Goal: Information Seeking & Learning: Learn about a topic

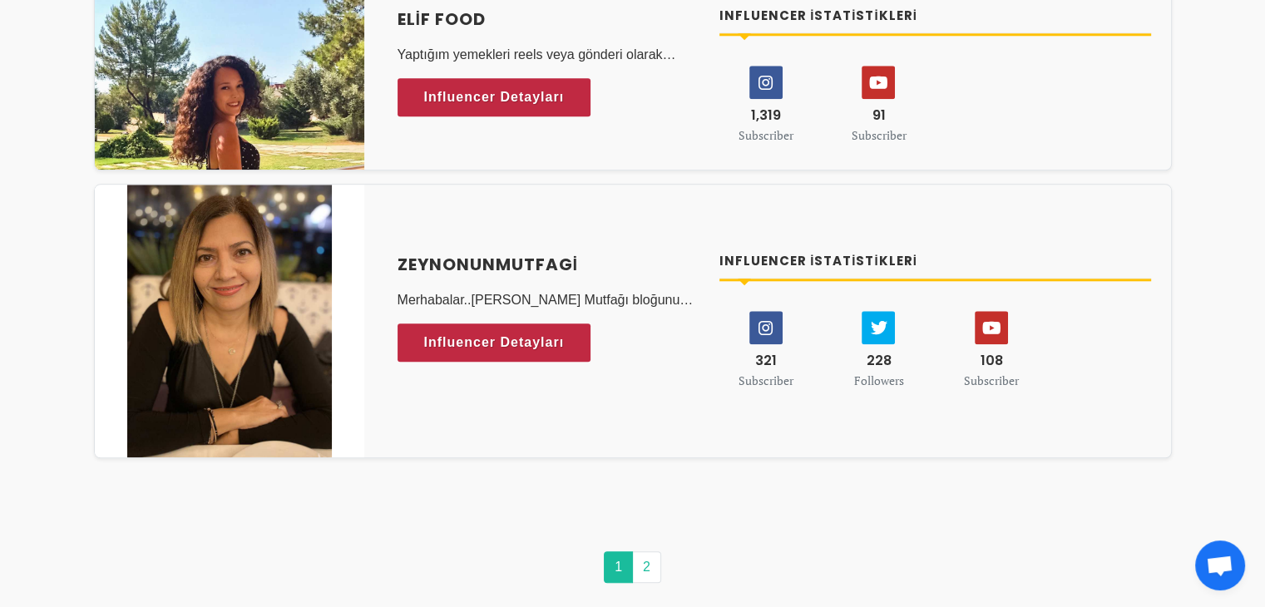
scroll to position [8121, 0]
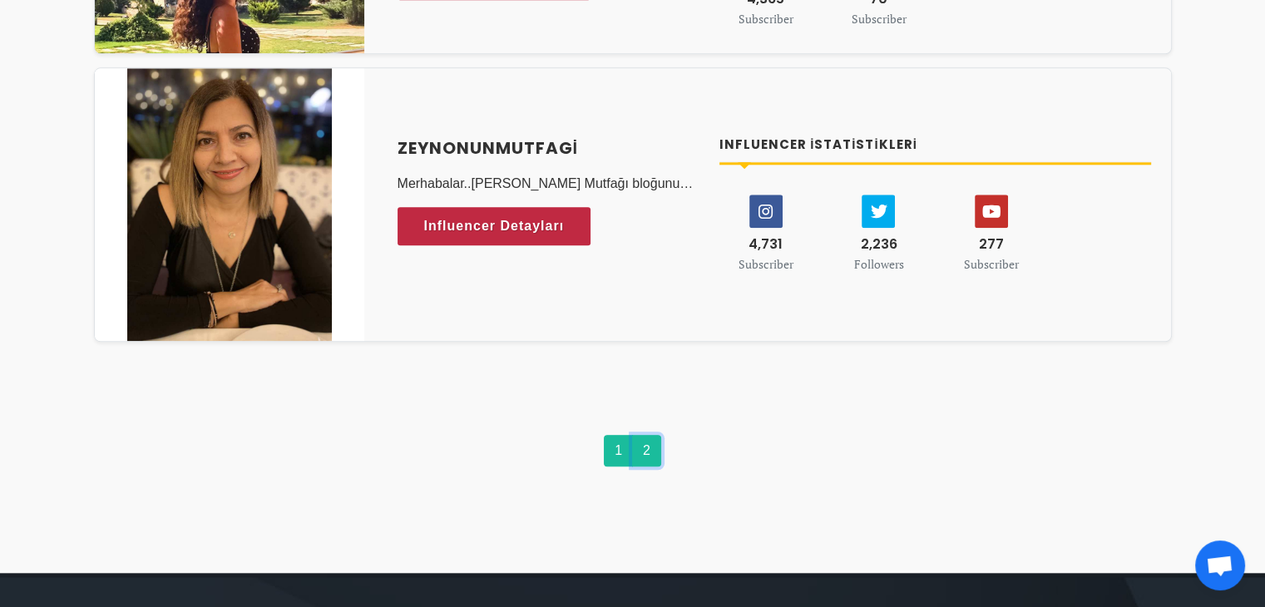
click at [646, 435] on link "2" at bounding box center [646, 451] width 29 height 32
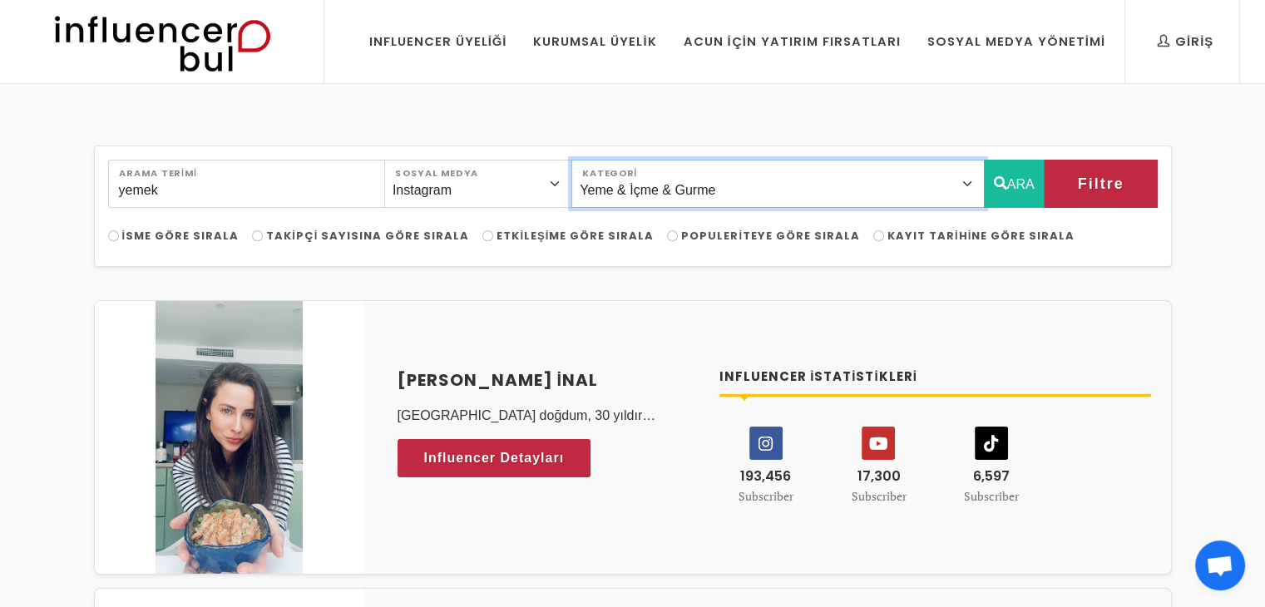
click at [722, 187] on select "Önerilen Influencerlar Aile & Çocuk & Ebeveyn Alışveriş & Giyim & Aksesuar Arab…" at bounding box center [777, 184] width 413 height 48
select select "29"
click at [616, 160] on select "Önerilen Influencerlar Aile & Çocuk & Ebeveyn Alışveriş & Giyim & Aksesuar Arab…" at bounding box center [777, 184] width 413 height 48
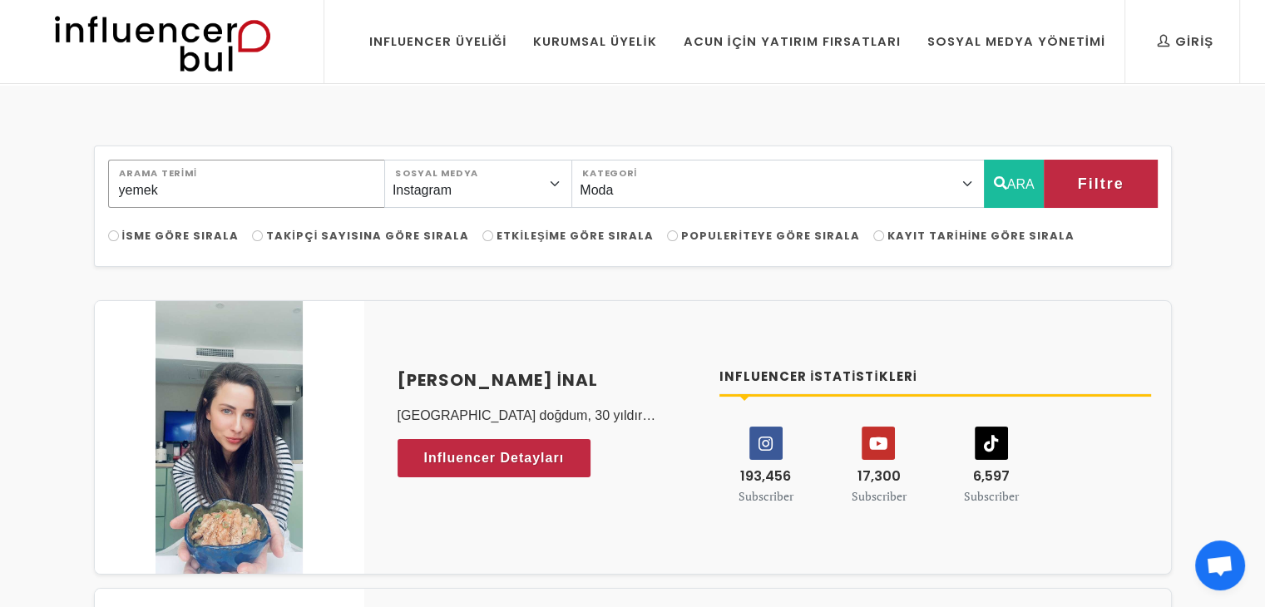
click at [339, 194] on input "yemek" at bounding box center [246, 184] width 277 height 48
type input "y"
click at [1001, 177] on icon "button" at bounding box center [1000, 183] width 13 height 20
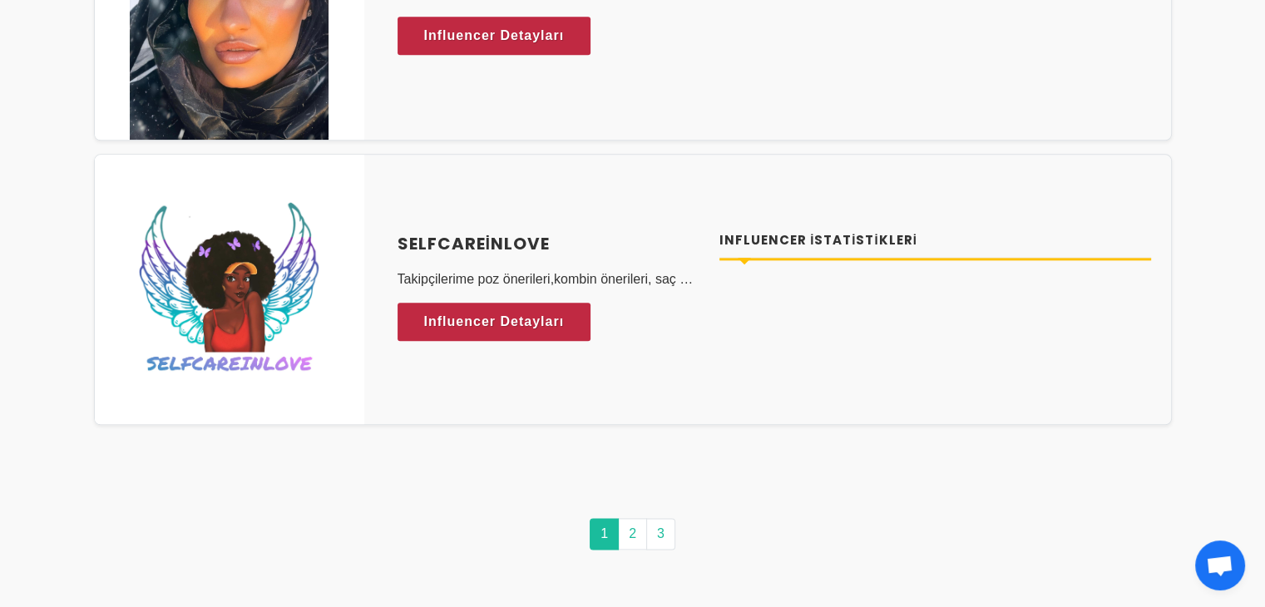
scroll to position [8563, 0]
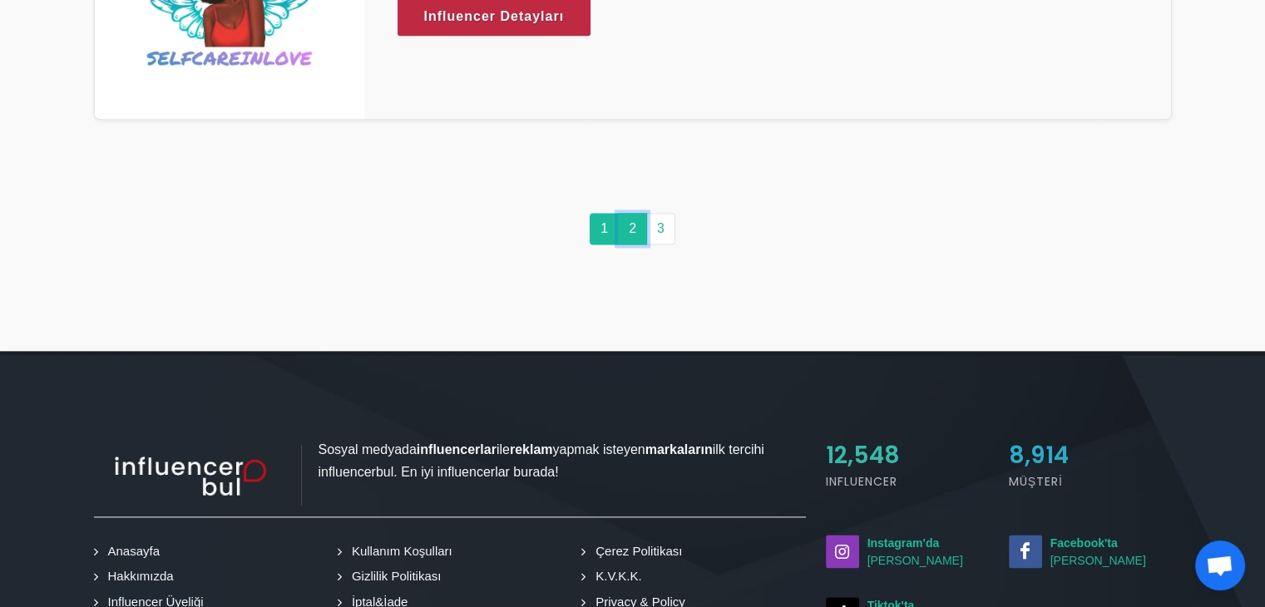
click at [632, 213] on link "2" at bounding box center [632, 229] width 29 height 32
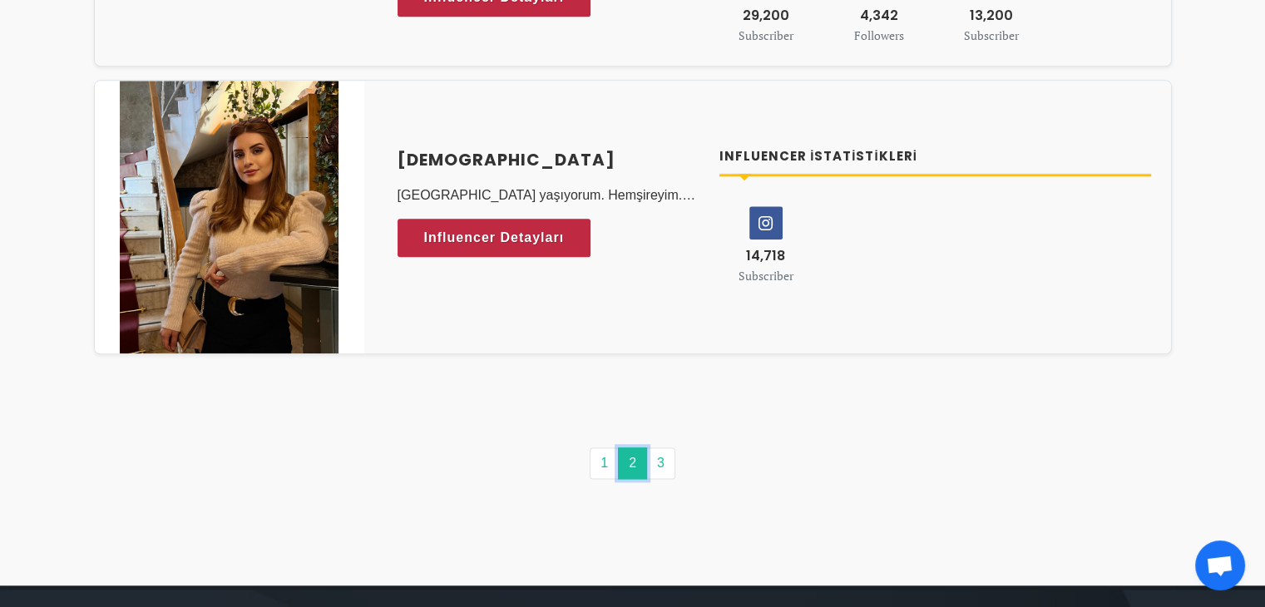
scroll to position [8274, 0]
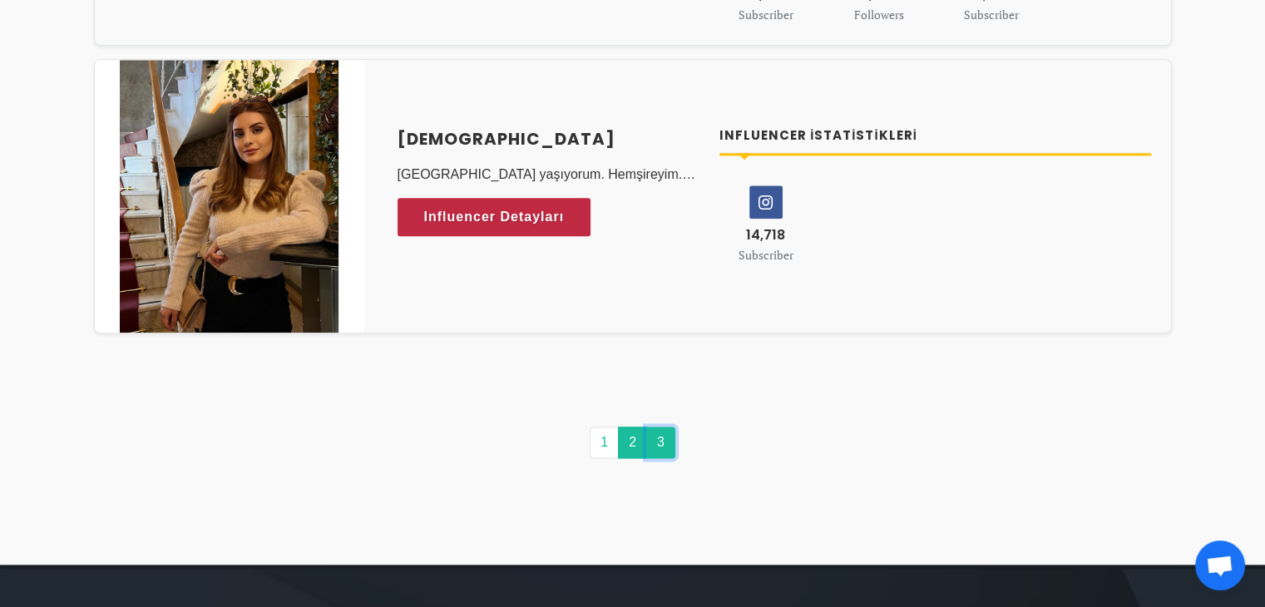
click at [666, 427] on link "3" at bounding box center [660, 443] width 29 height 32
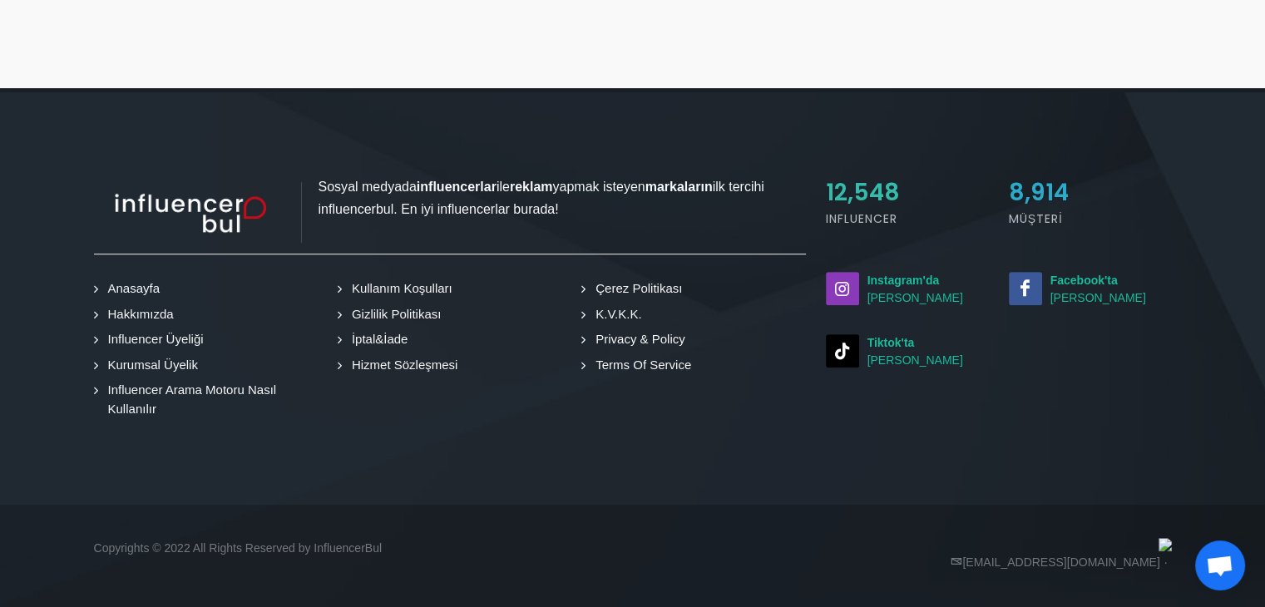
scroll to position [0, 0]
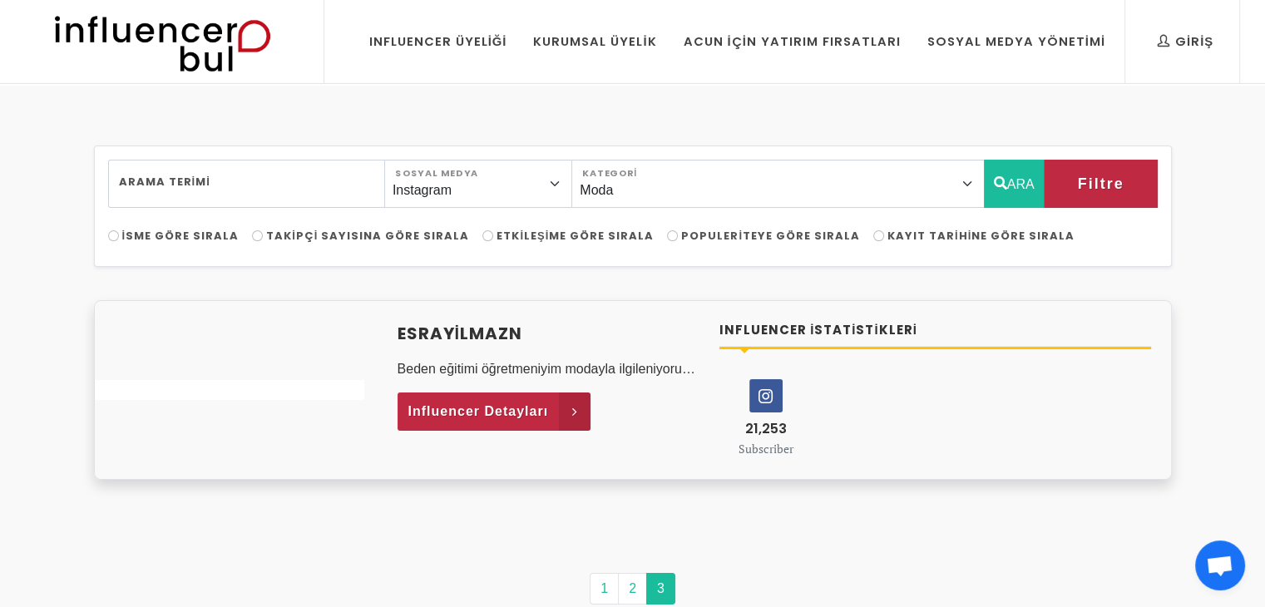
click at [494, 416] on span "Influencer Detayları" at bounding box center [478, 411] width 141 height 25
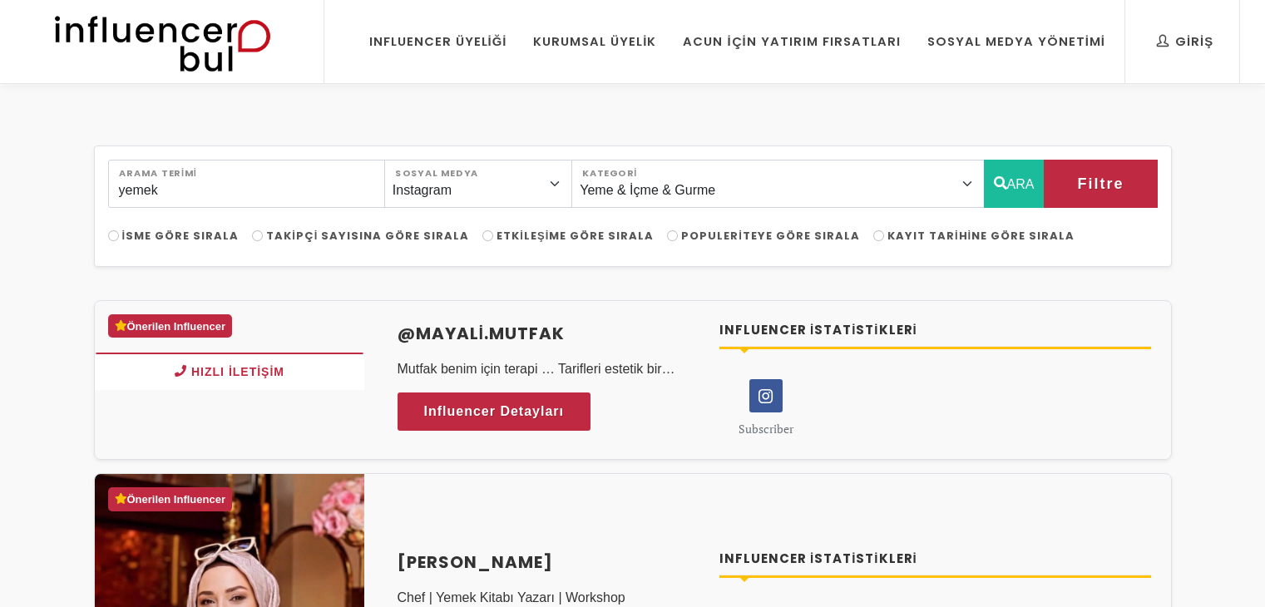
select select "43"
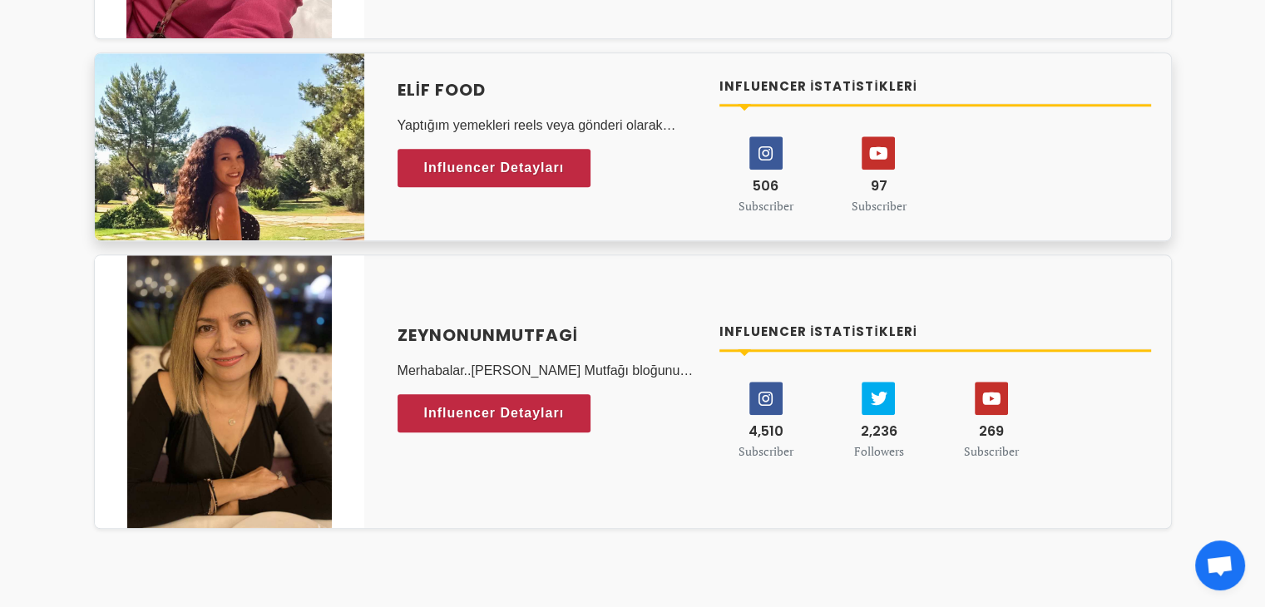
scroll to position [7872, 0]
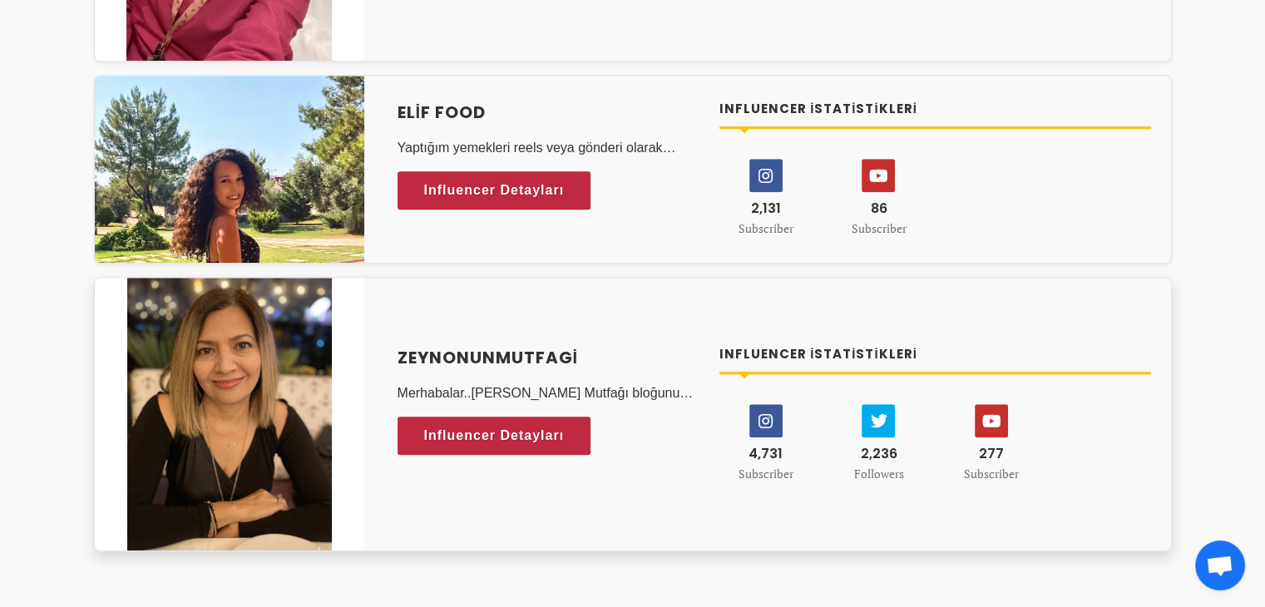
click at [554, 345] on h4 "zeynonunmutfagi" at bounding box center [549, 357] width 303 height 25
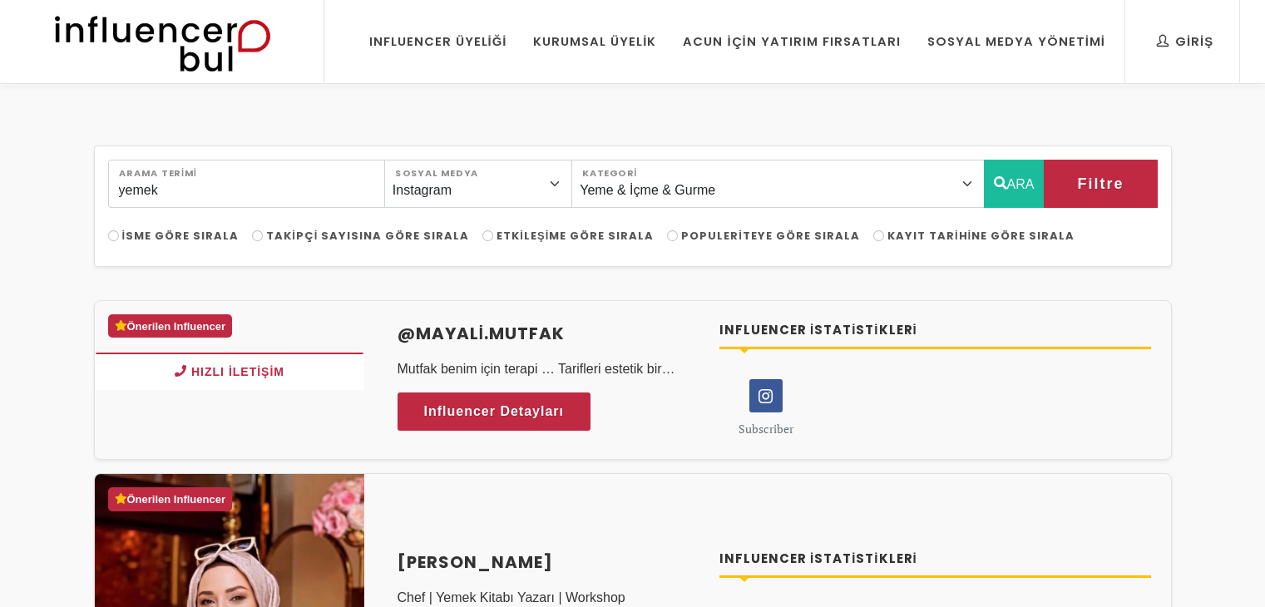
select select "43"
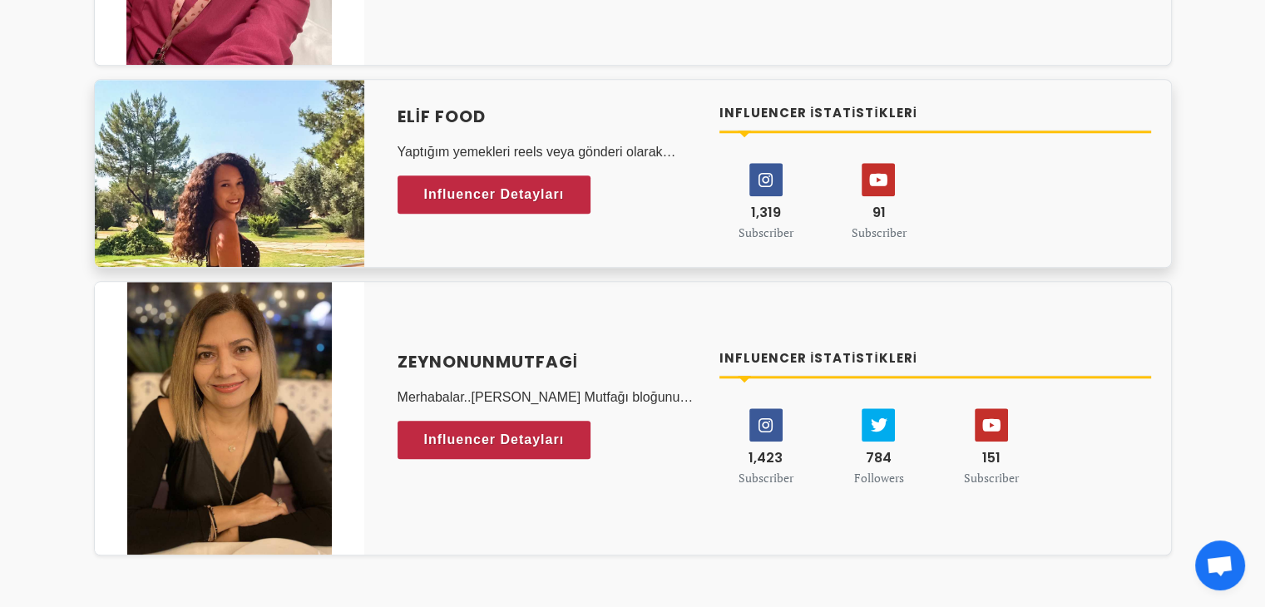
scroll to position [7789, 0]
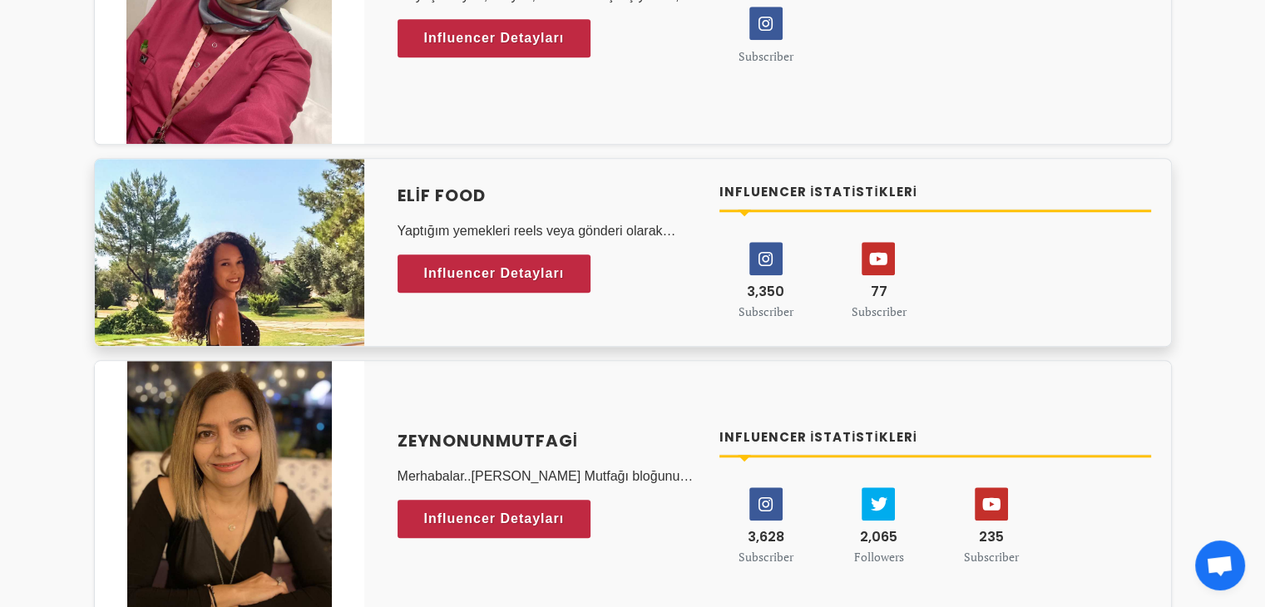
click at [404, 184] on h4 "Elif Food" at bounding box center [549, 195] width 303 height 25
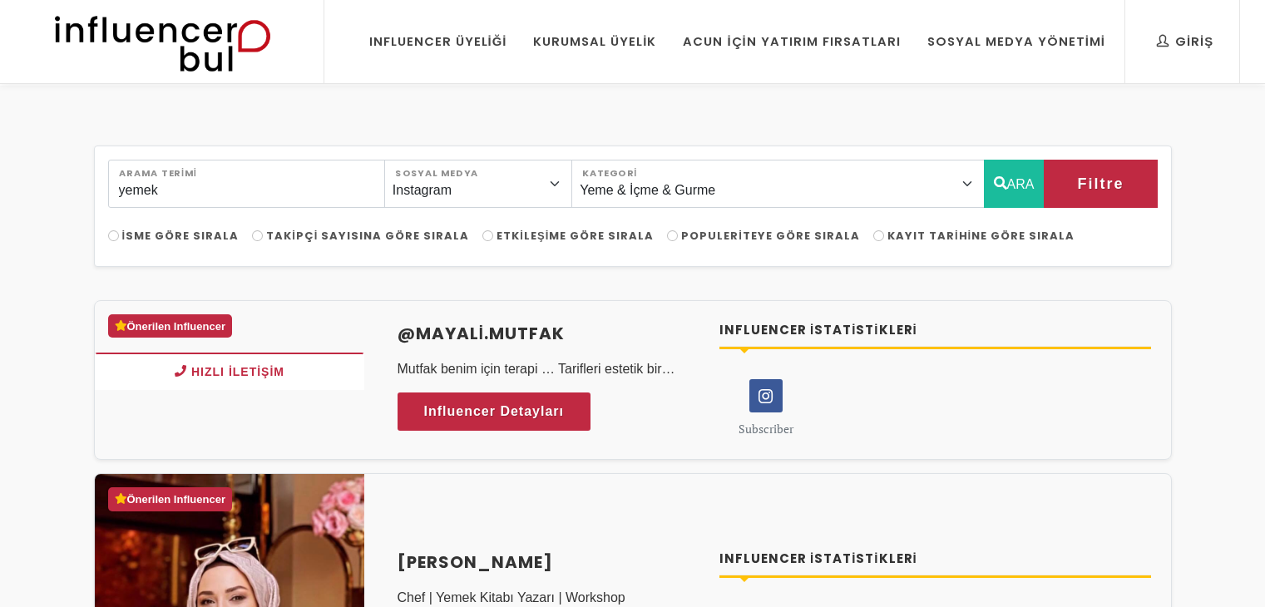
select select "43"
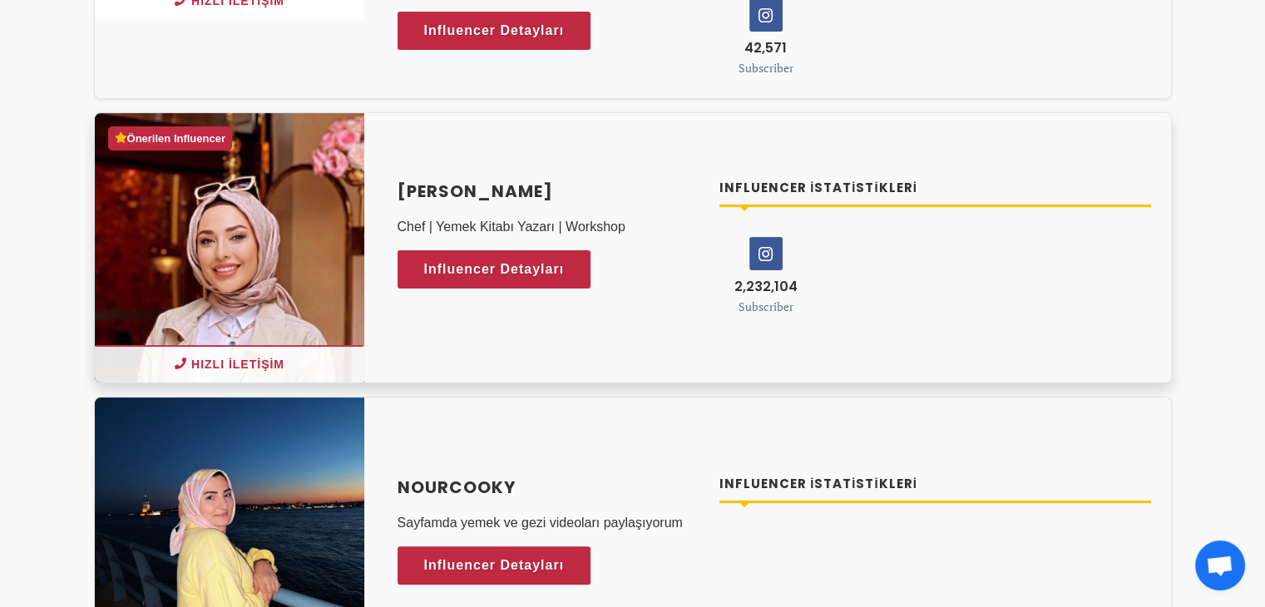
scroll to position [339, 0]
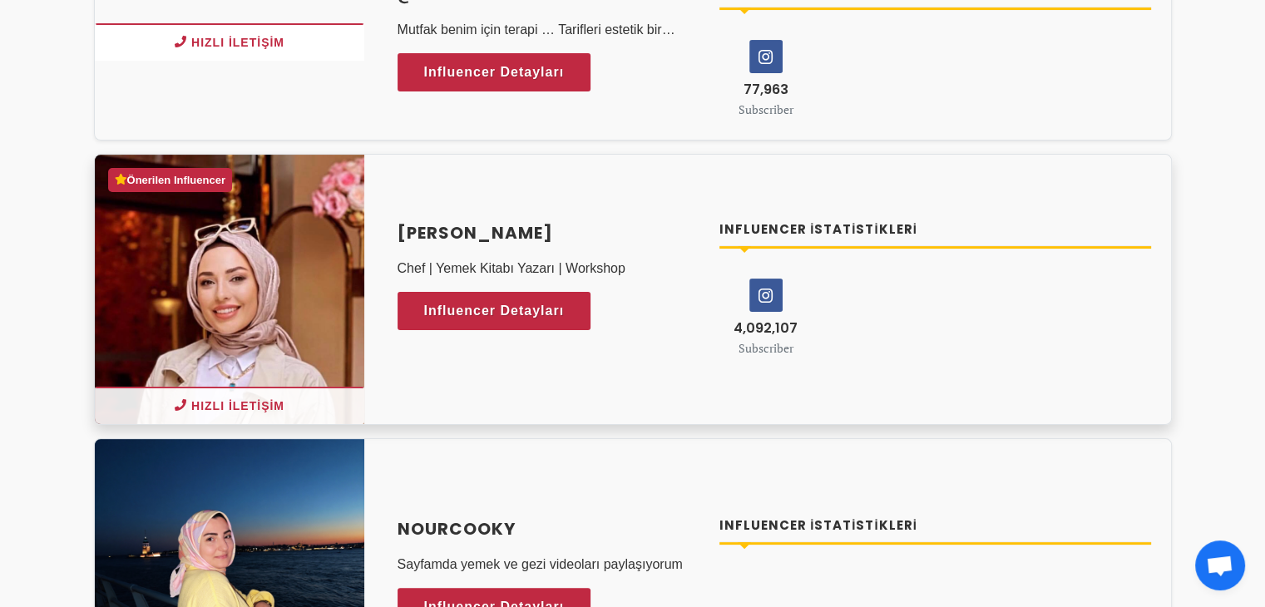
click at [463, 226] on h4 "[PERSON_NAME]" at bounding box center [549, 232] width 303 height 25
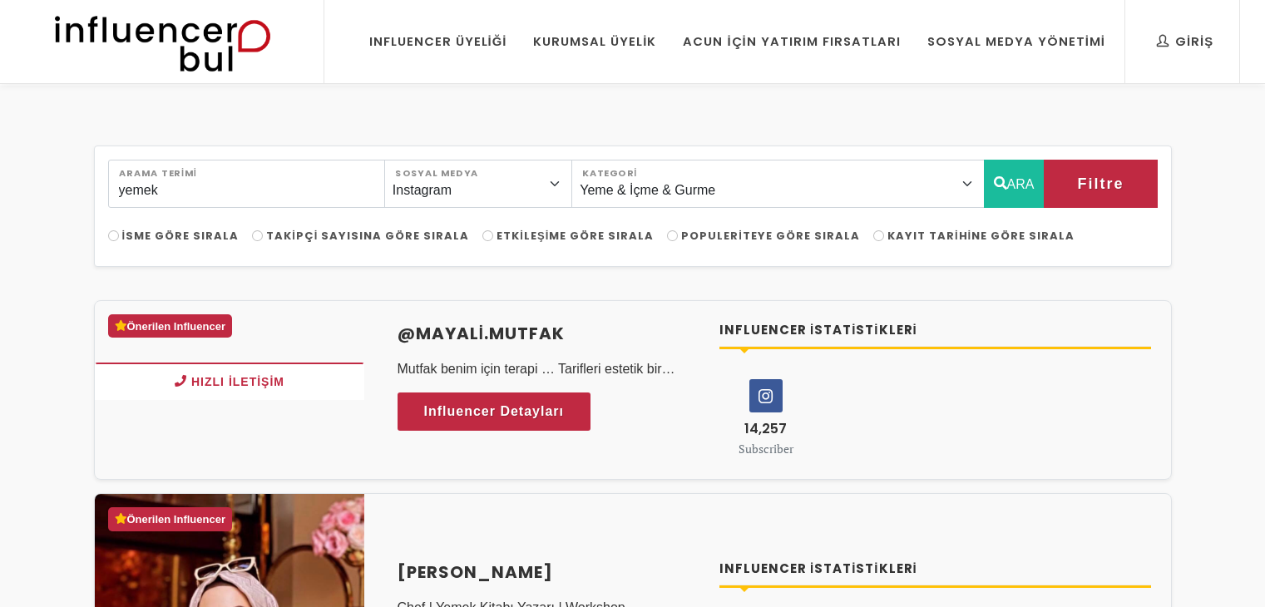
select select "43"
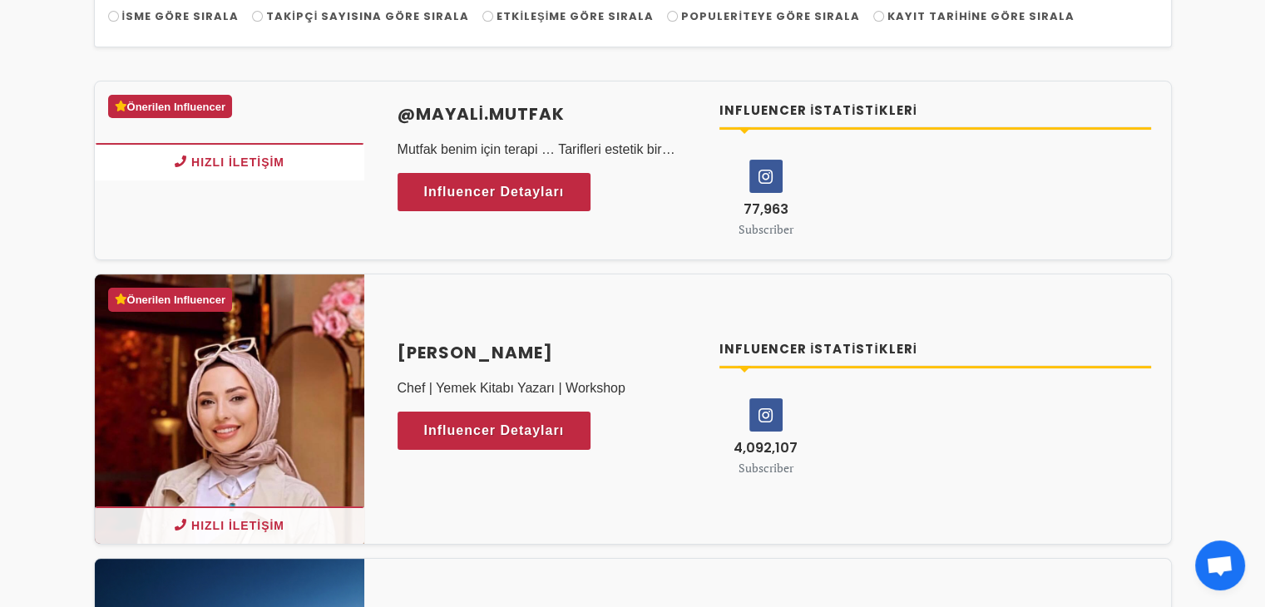
scroll to position [188, 0]
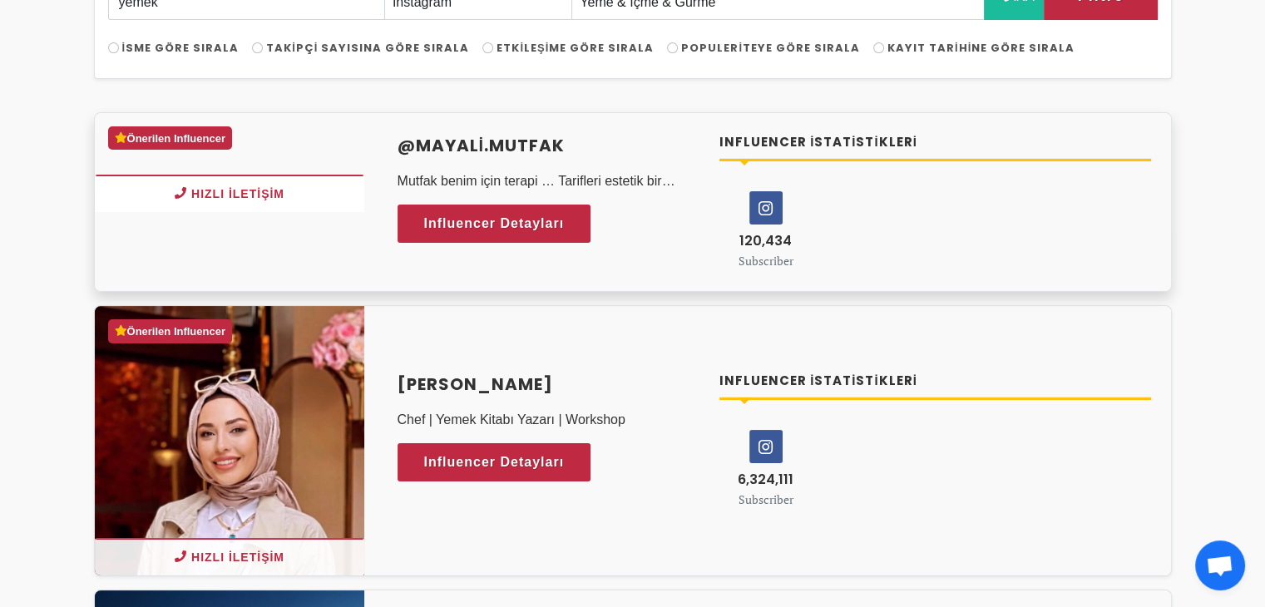
click at [482, 134] on h4 "@mayali.mutfak" at bounding box center [549, 145] width 303 height 25
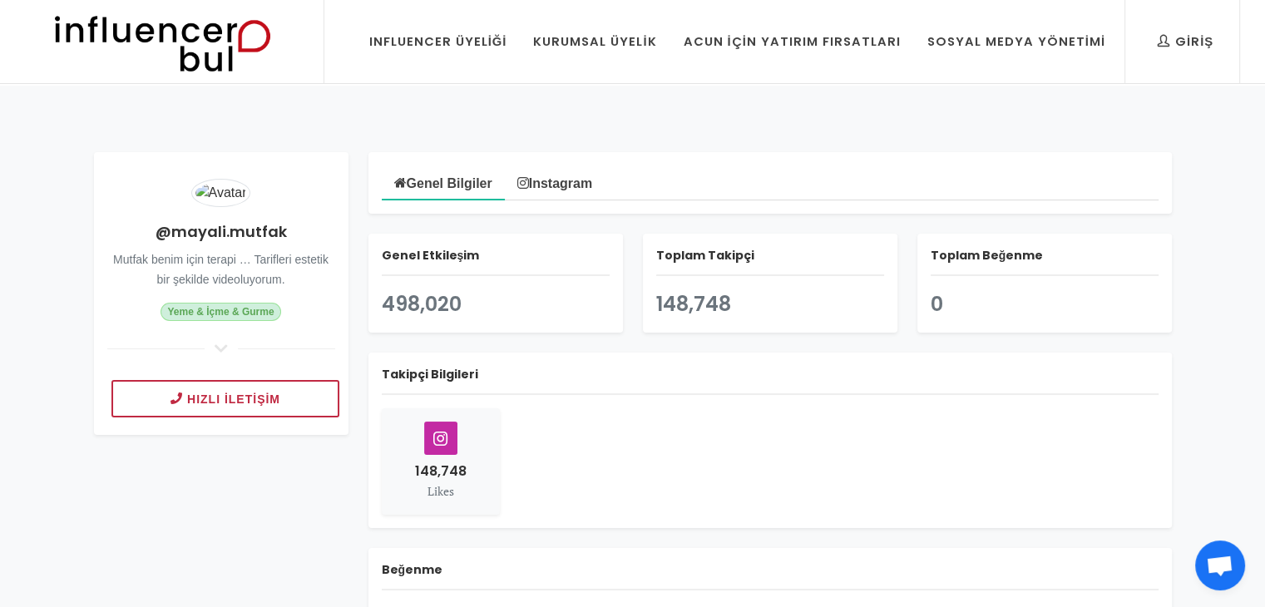
click at [236, 41] on img at bounding box center [162, 41] width 274 height 83
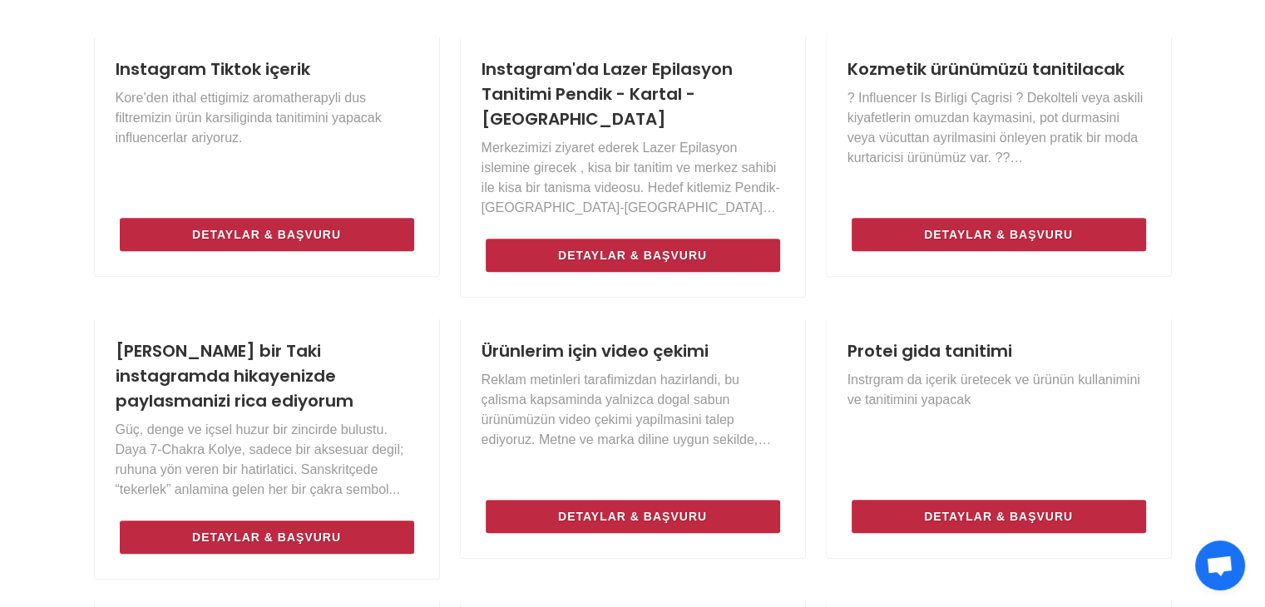
scroll to position [797, 0]
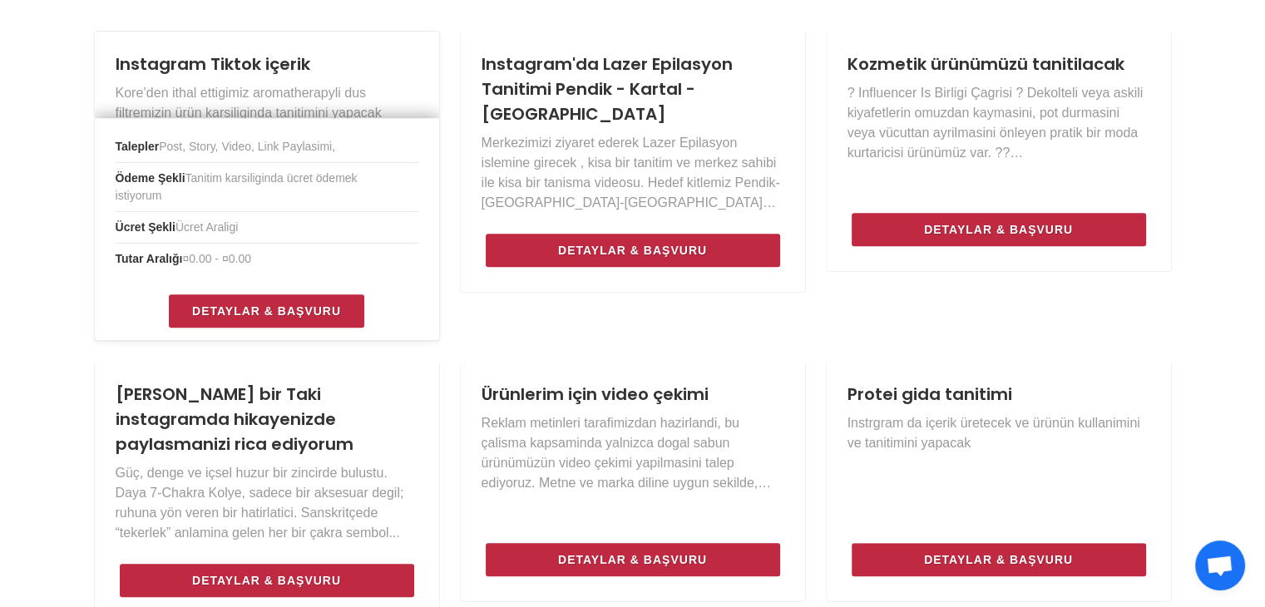
click at [248, 61] on link "Instagram Tiktok içerik" at bounding box center [213, 63] width 195 height 23
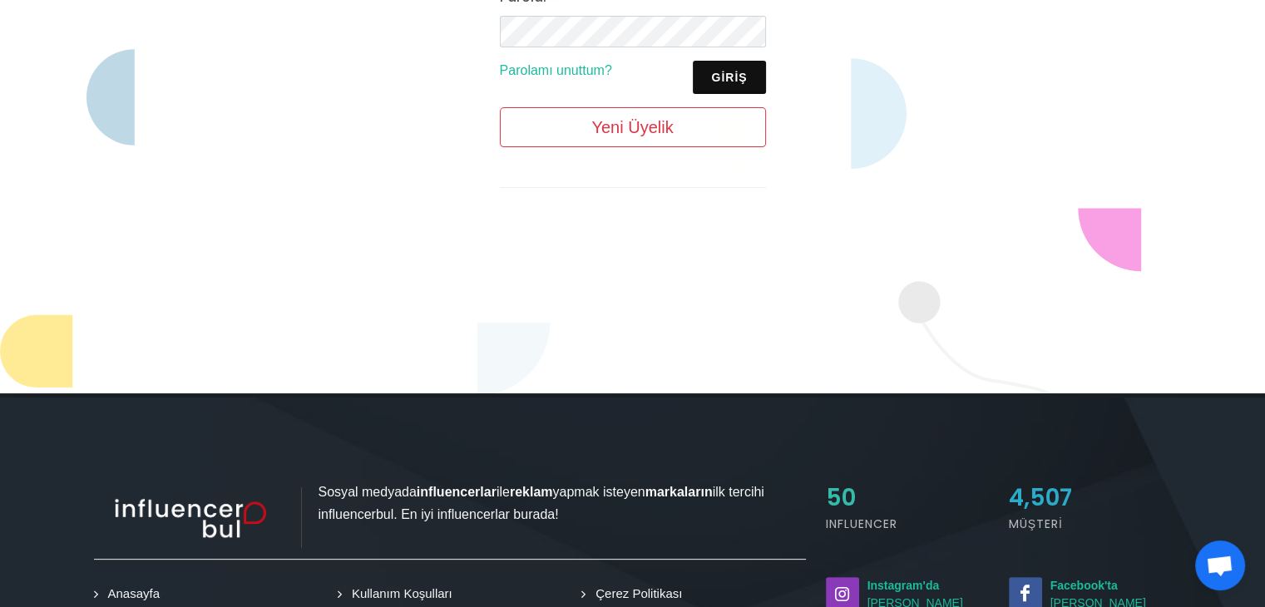
scroll to position [269, 0]
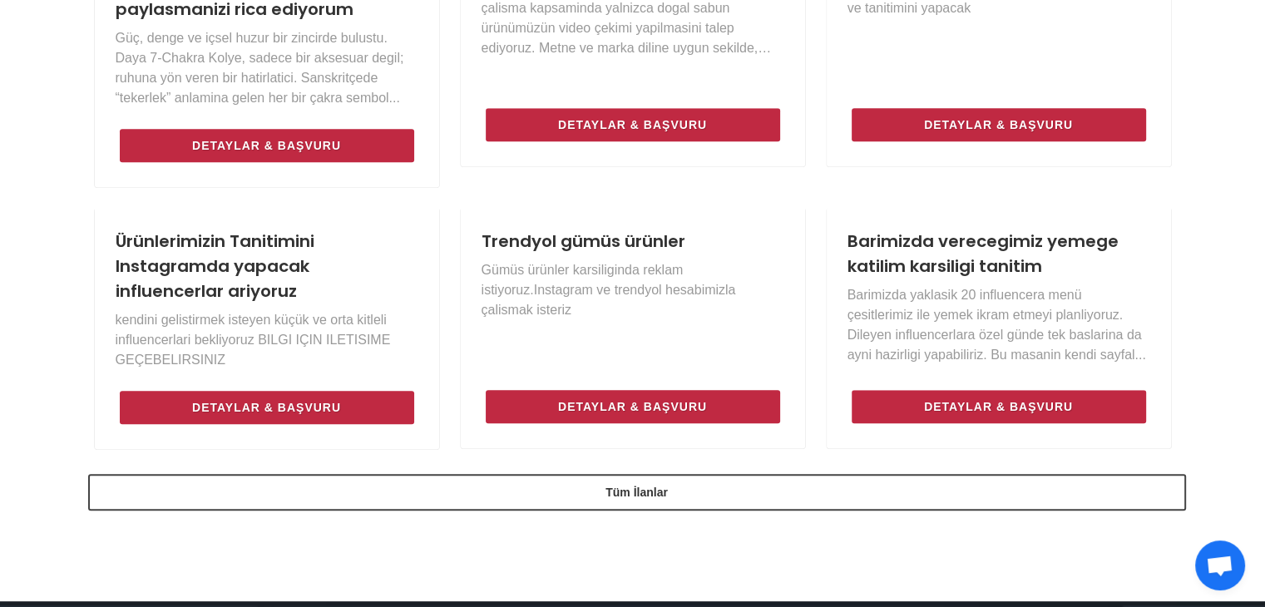
scroll to position [1194, 0]
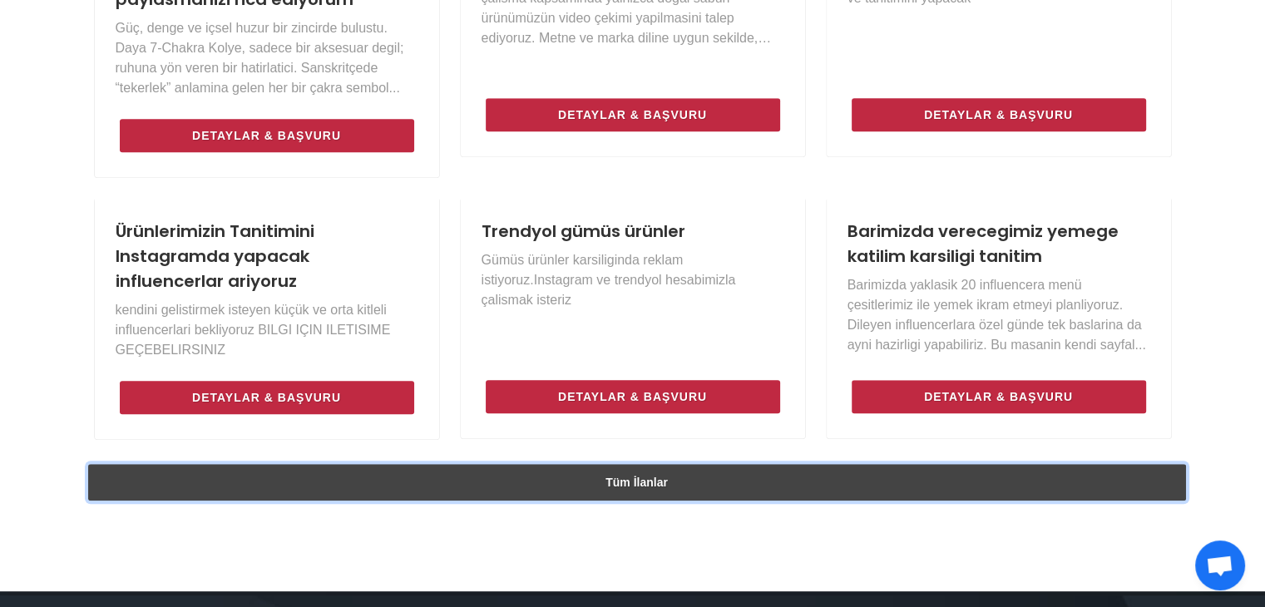
click at [1008, 467] on link "Tüm İlanlar" at bounding box center [637, 482] width 1098 height 37
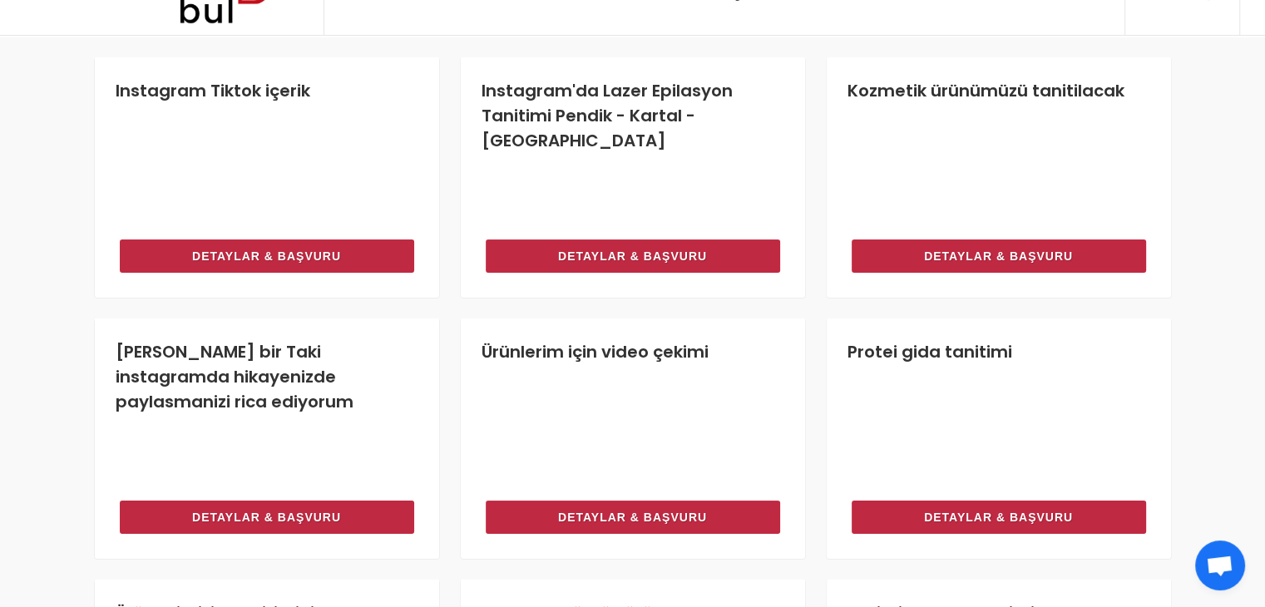
scroll to position [57, 0]
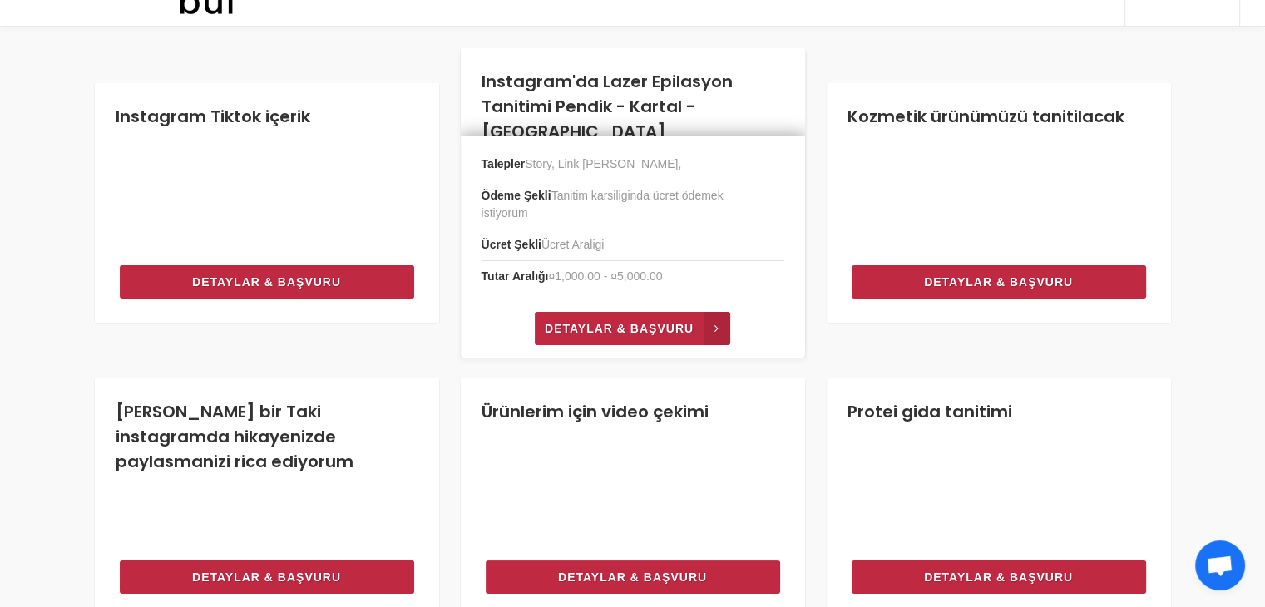
click at [678, 328] on span "Detaylar & Başvuru" at bounding box center [619, 329] width 149 height 20
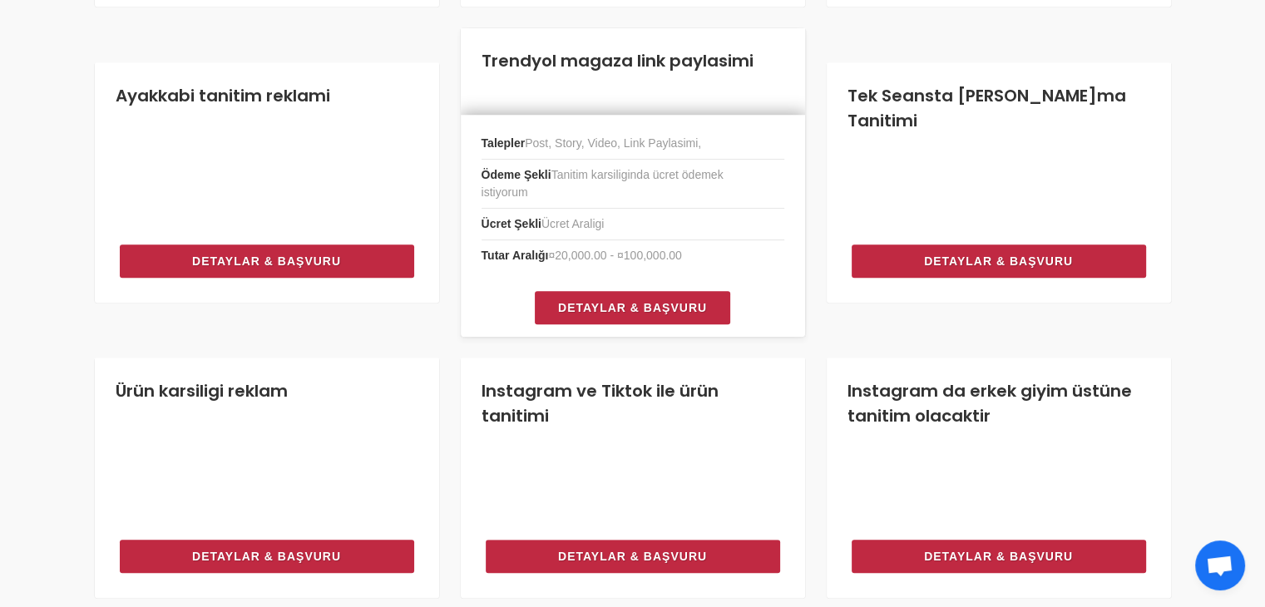
scroll to position [836, 0]
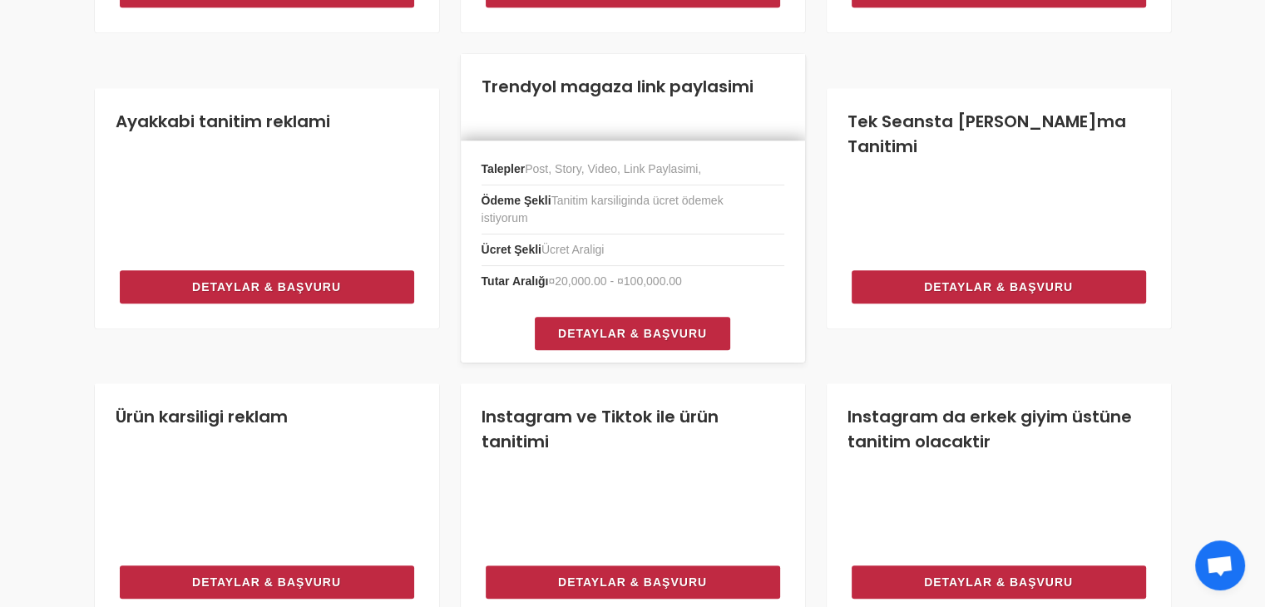
click at [669, 87] on link "Trendyol magaza link paylasimi" at bounding box center [618, 86] width 272 height 23
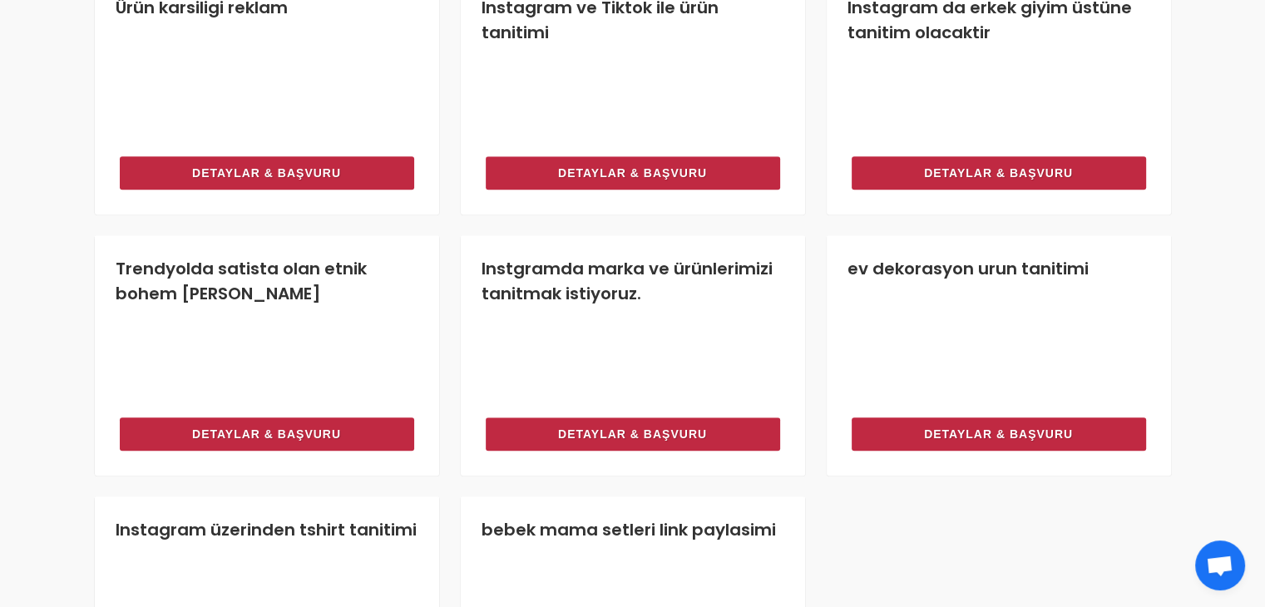
scroll to position [1185, 0]
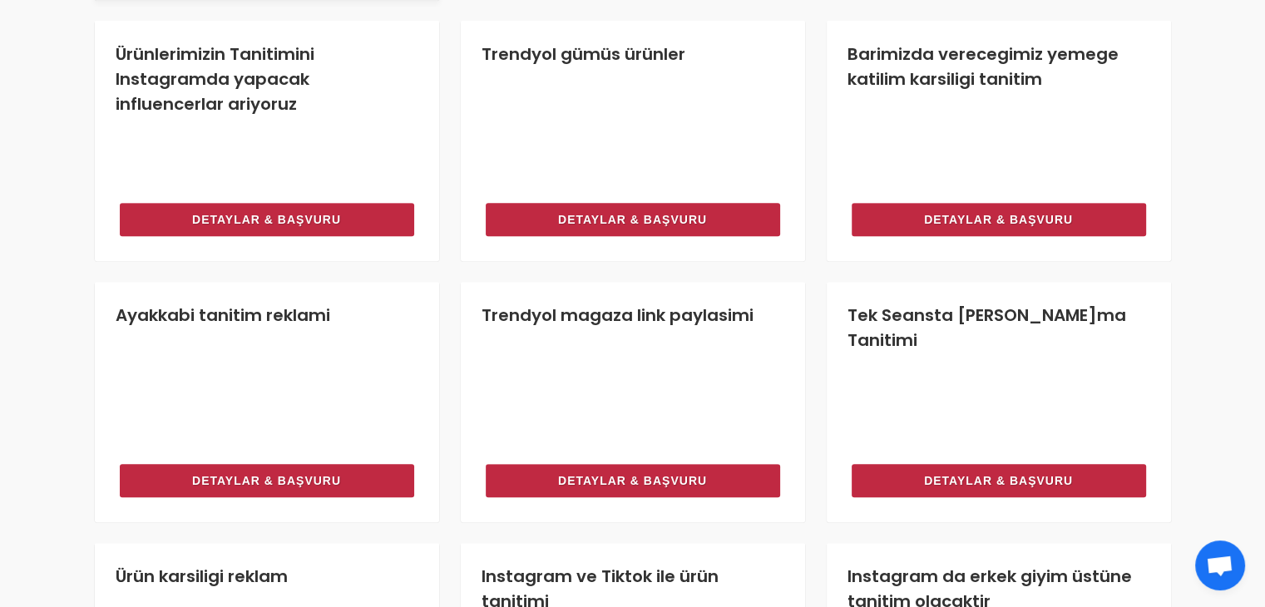
scroll to position [526, 0]
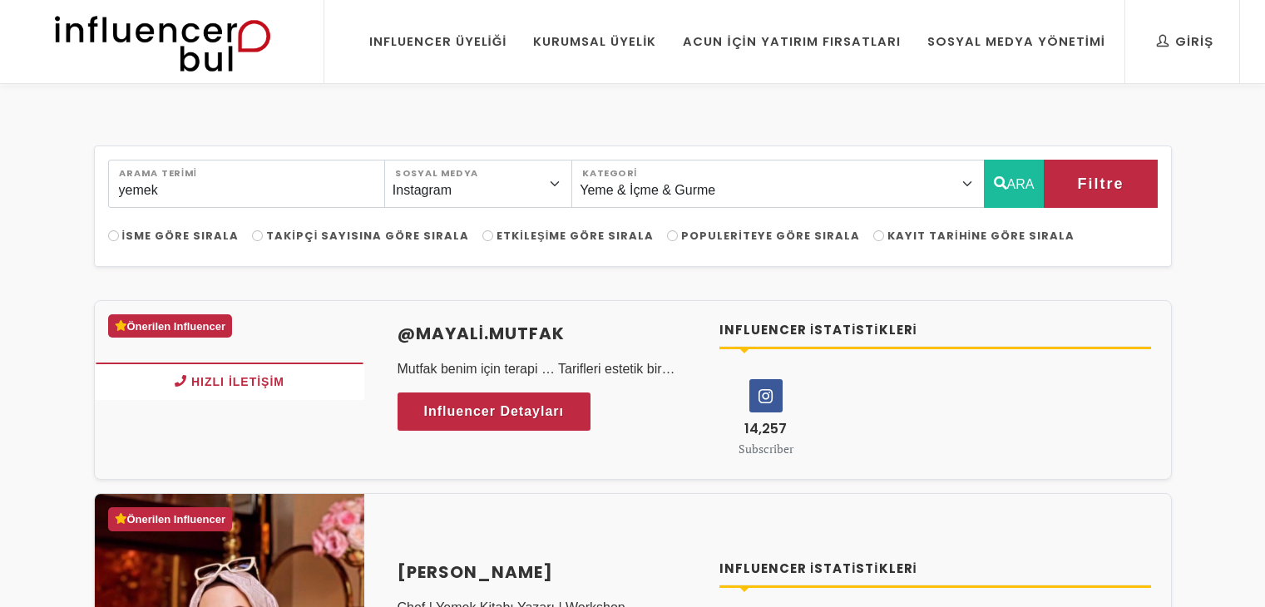
select select "43"
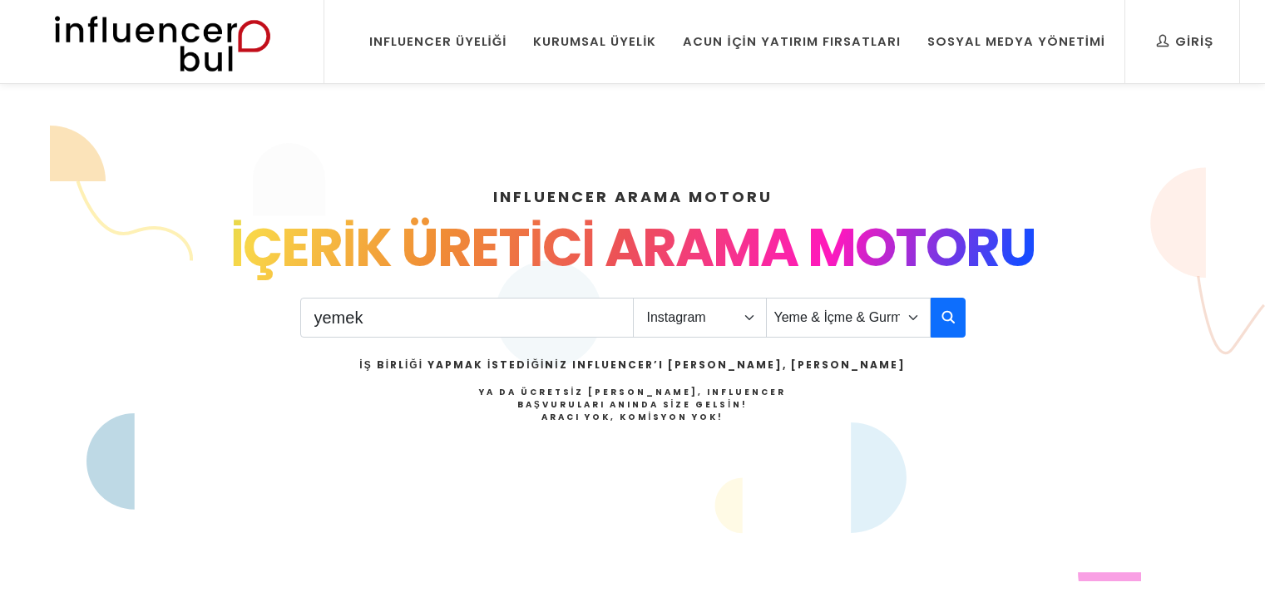
select select "1"
select select "43"
select select "1"
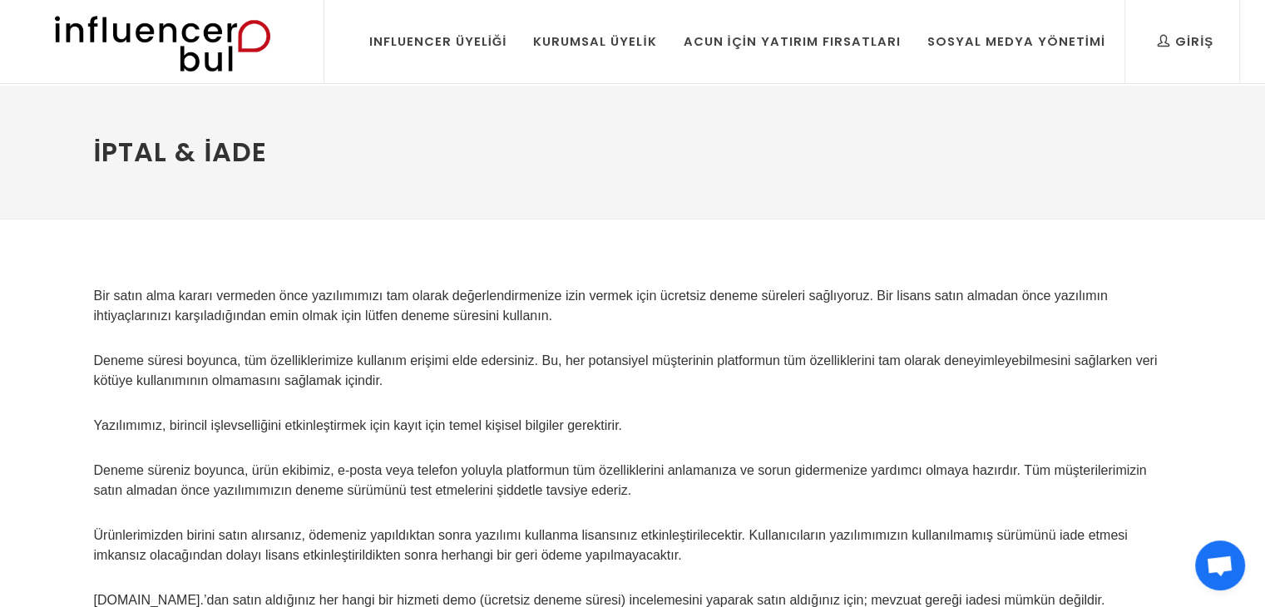
drag, startPoint x: 796, startPoint y: 162, endPoint x: 862, endPoint y: 168, distance: 66.0
click at [798, 162] on h1 "İptal & İade" at bounding box center [633, 152] width 1078 height 27
